Goal: Task Accomplishment & Management: Use online tool/utility

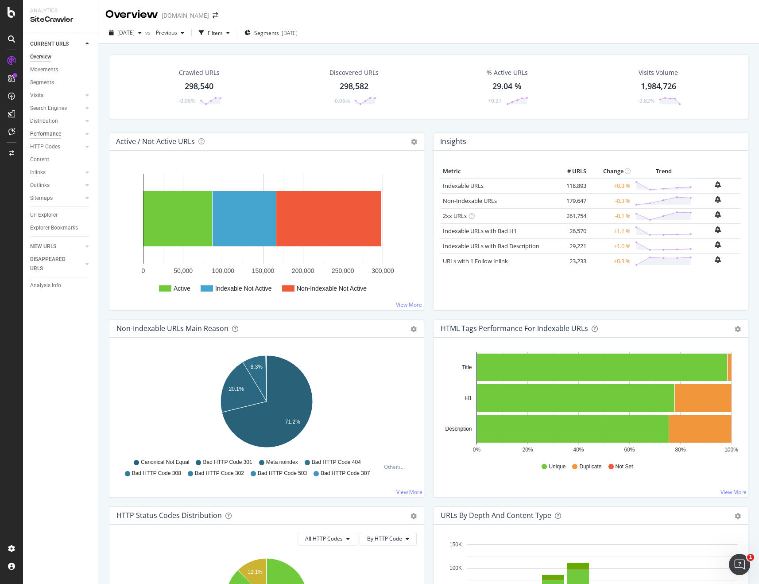
click at [55, 130] on div "Performance" at bounding box center [45, 133] width 31 height 9
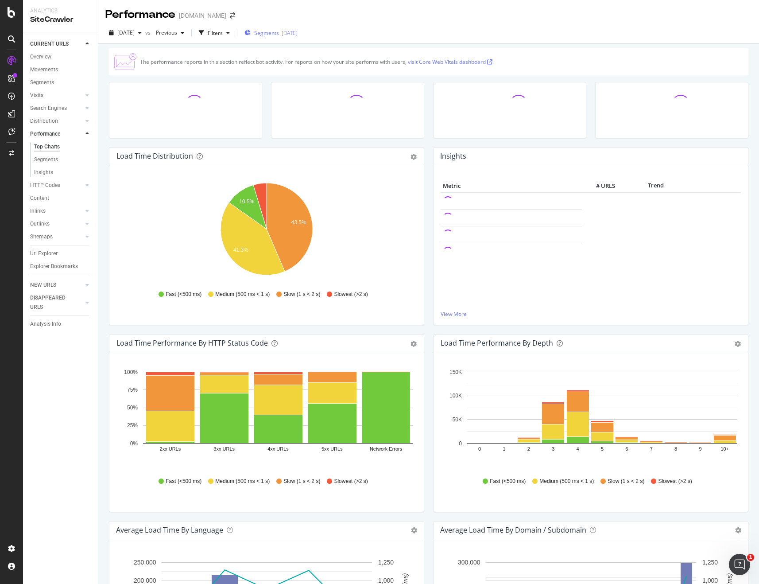
click at [279, 35] on span "Segments" at bounding box center [266, 33] width 25 height 8
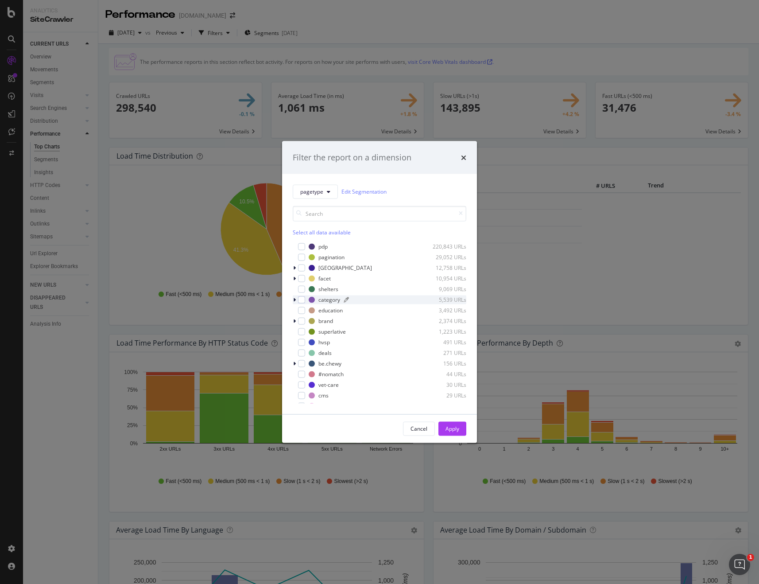
click at [326, 299] on div "category" at bounding box center [330, 300] width 22 height 8
click at [300, 296] on div "modal" at bounding box center [301, 299] width 7 height 7
click at [454, 426] on div "Apply" at bounding box center [453, 429] width 14 height 8
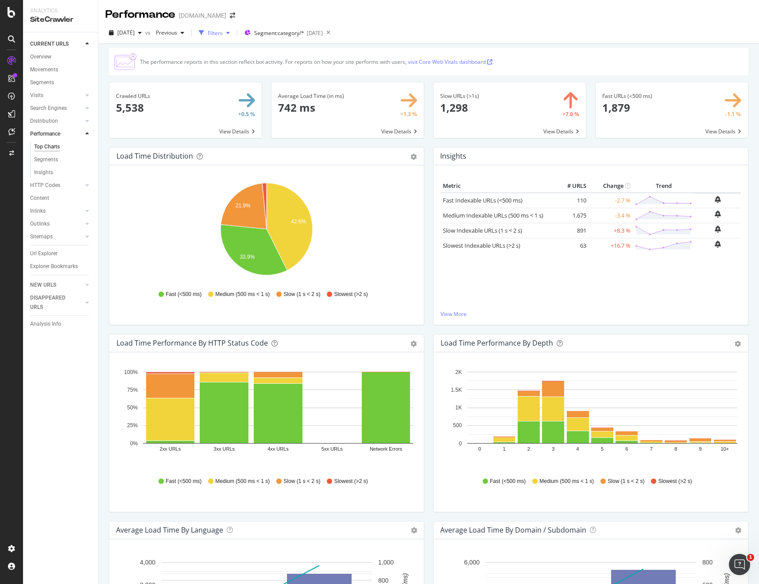
click at [233, 31] on div "button" at bounding box center [228, 32] width 11 height 5
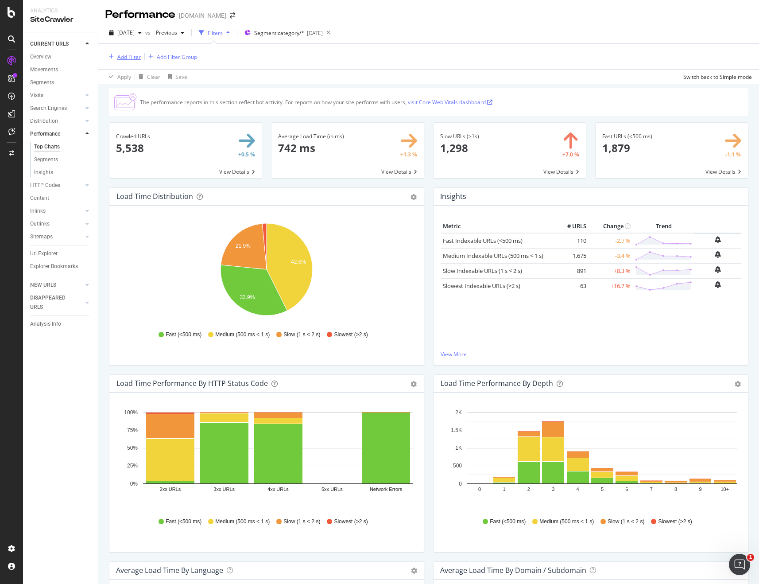
click at [128, 55] on div "Add Filter" at bounding box center [128, 57] width 23 height 8
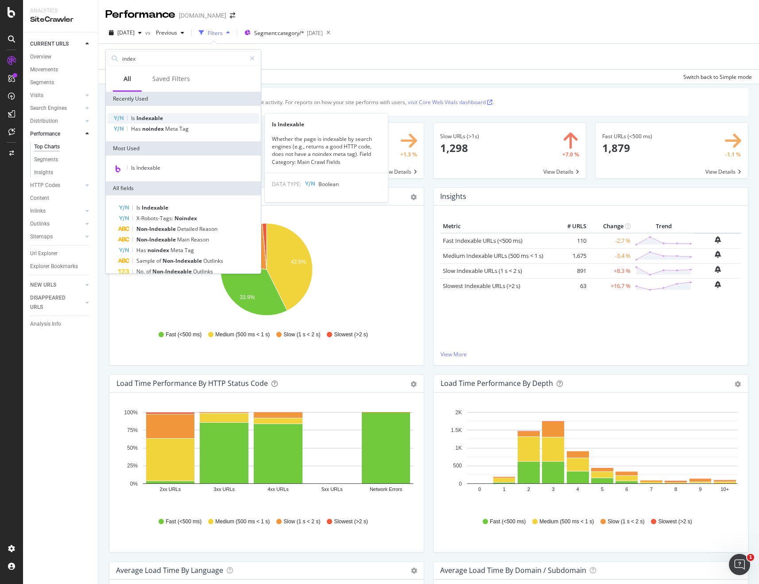
type input "index"
click at [151, 116] on span "Indexable" at bounding box center [149, 118] width 27 height 8
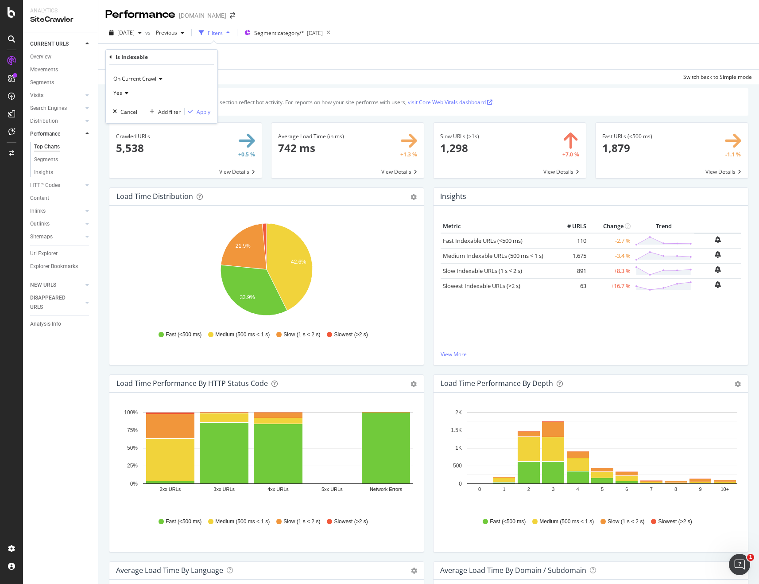
click at [201, 117] on div "On Current Crawl Yes Cancel Add filter Apply" at bounding box center [162, 94] width 112 height 58
click at [202, 114] on div "Apply" at bounding box center [204, 112] width 14 height 8
